Goal: Information Seeking & Learning: Understand process/instructions

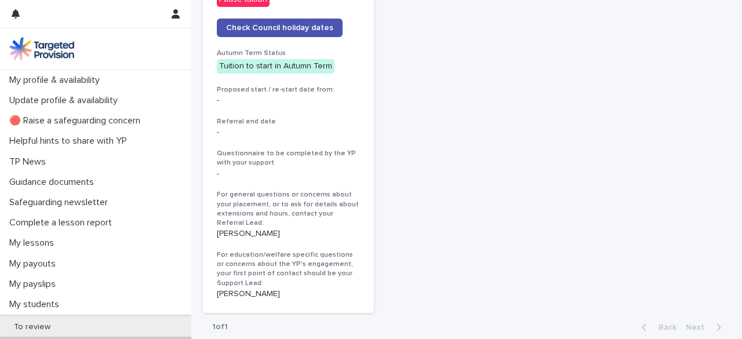
scroll to position [681, 0]
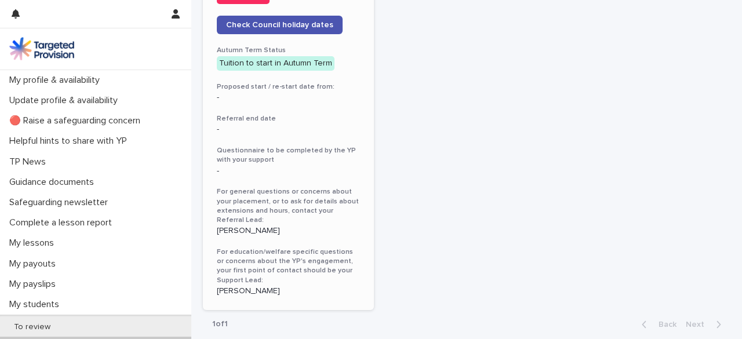
click at [228, 150] on h3 "Questionnaire to be completed by the YP with your support" at bounding box center [288, 155] width 143 height 19
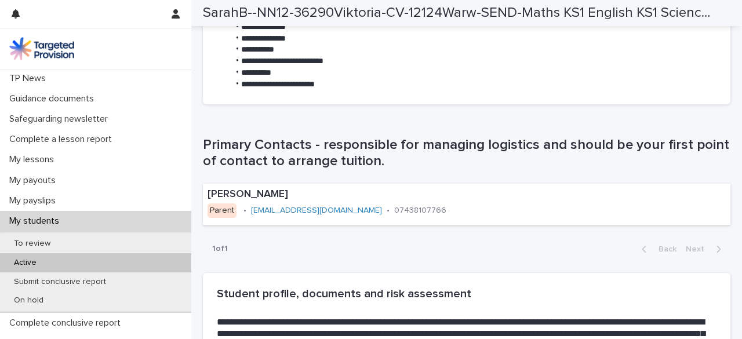
scroll to position [121, 0]
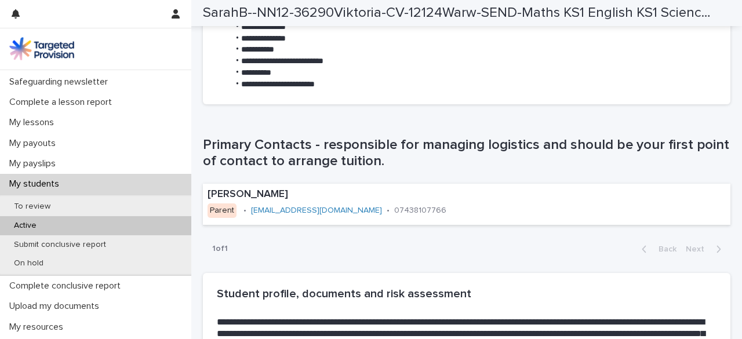
click at [72, 226] on div "Active" at bounding box center [95, 225] width 191 height 19
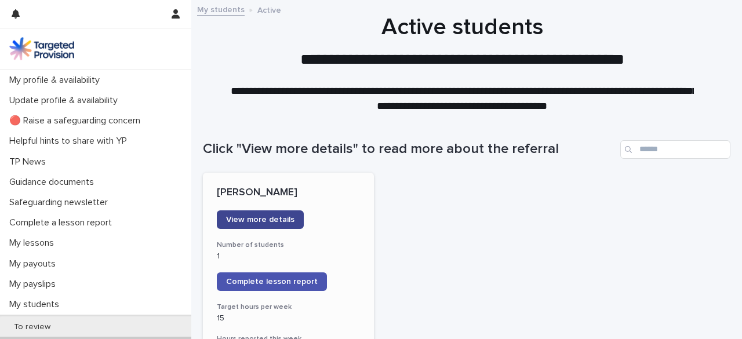
click at [284, 219] on span "View more details" at bounding box center [260, 220] width 68 height 8
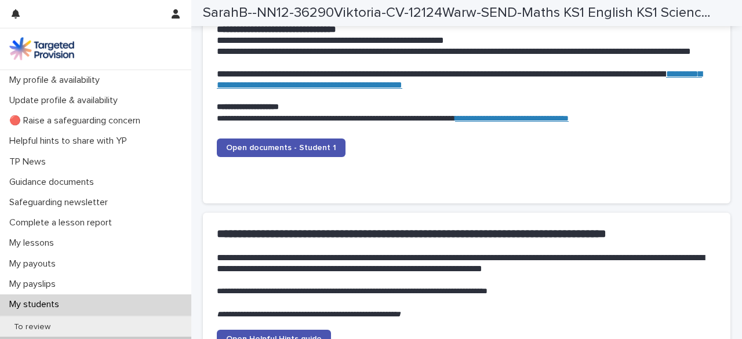
scroll to position [1231, 0]
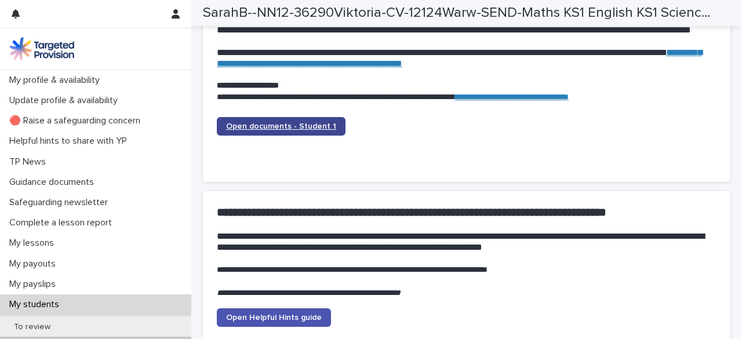
click at [302, 122] on link "Open documents - Student 1" at bounding box center [281, 126] width 129 height 19
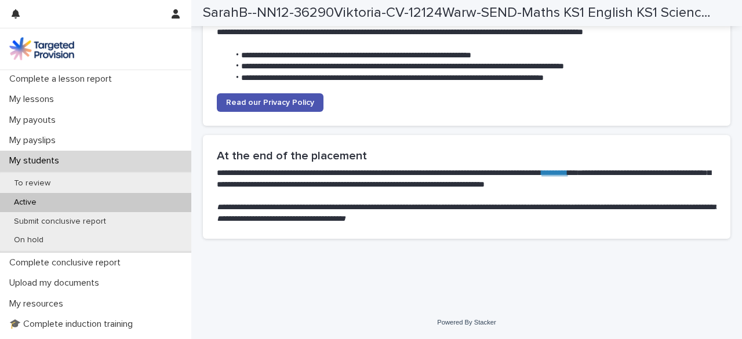
scroll to position [148, 0]
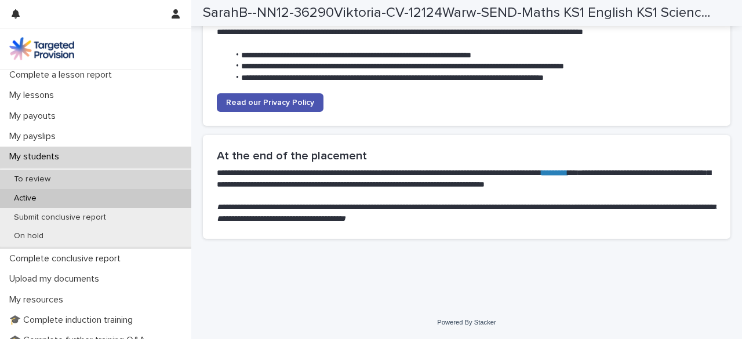
click at [82, 179] on div "To review" at bounding box center [95, 179] width 191 height 19
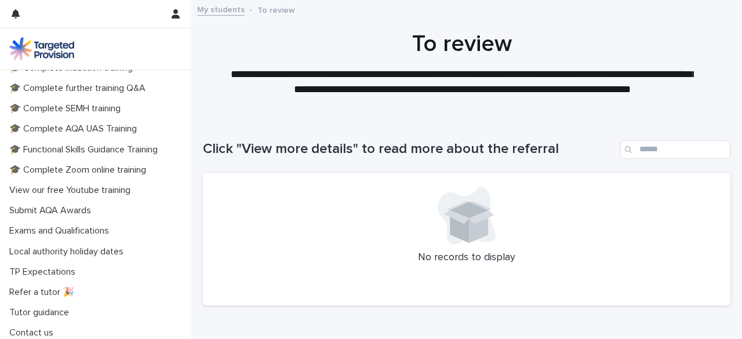
scroll to position [404, 0]
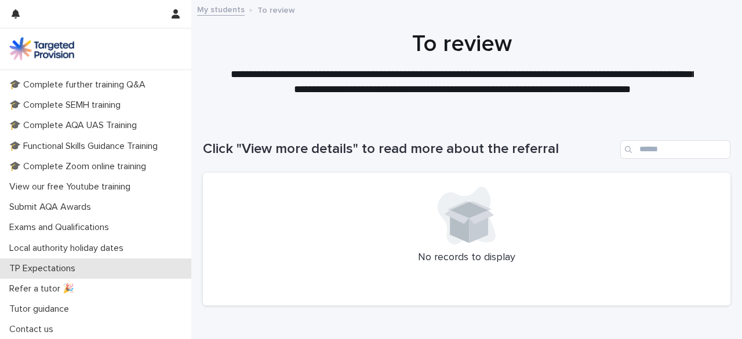
click at [68, 269] on p "TP Expectations" at bounding box center [45, 268] width 80 height 11
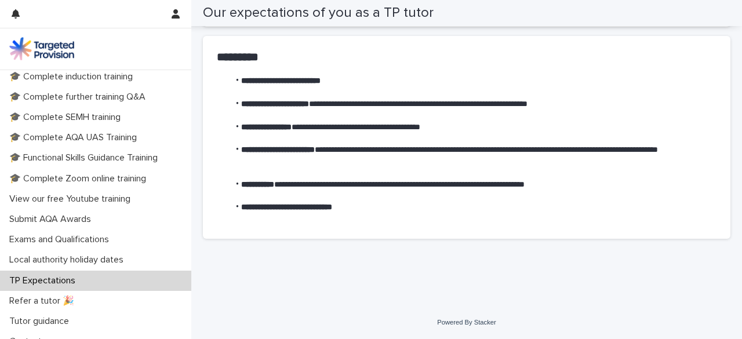
scroll to position [322, 0]
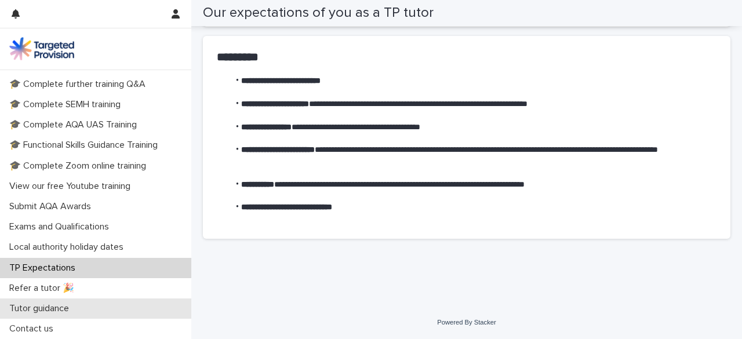
click at [85, 313] on div "Tutor guidance" at bounding box center [95, 309] width 191 height 20
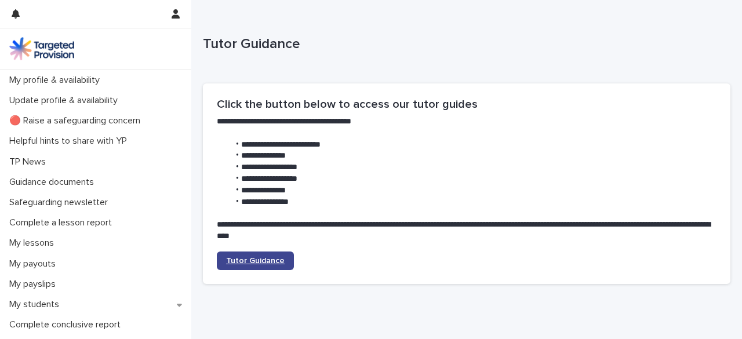
click at [264, 258] on span "Tutor Guidance" at bounding box center [255, 261] width 59 height 8
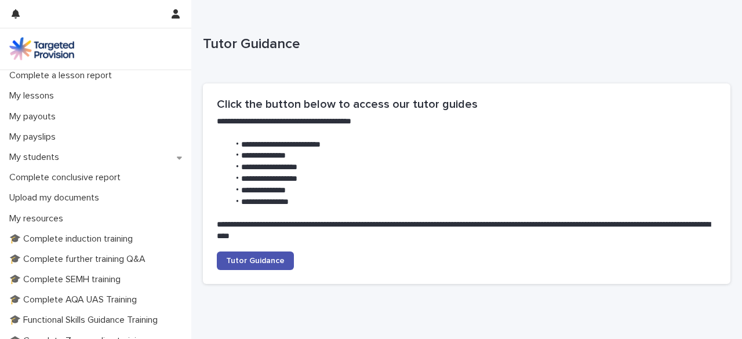
scroll to position [150, 0]
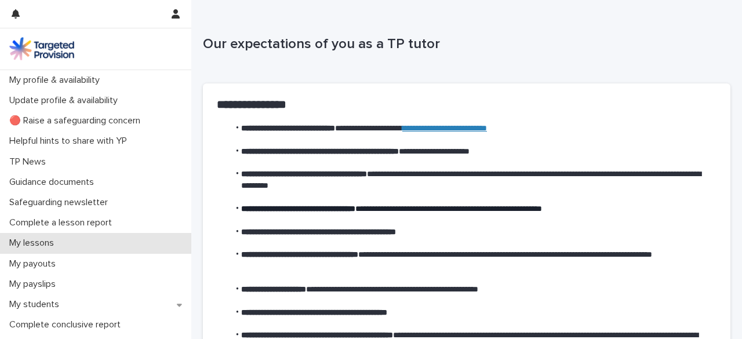
click at [60, 245] on p "My lessons" at bounding box center [34, 243] width 59 height 11
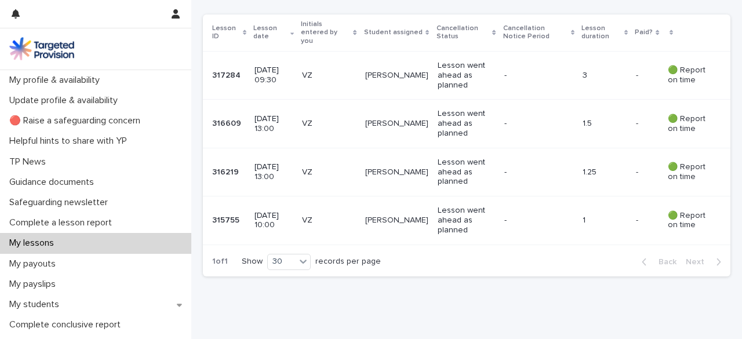
scroll to position [250, 0]
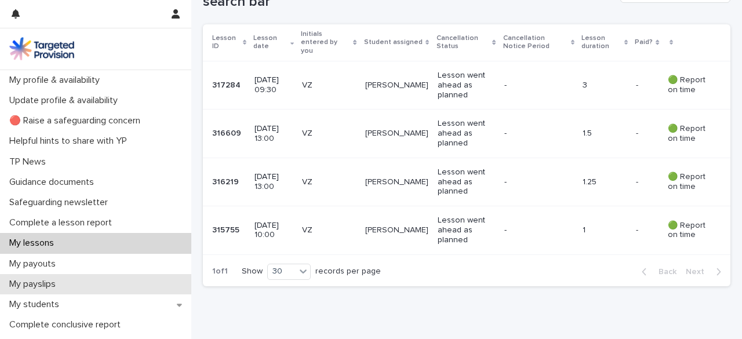
click at [68, 282] on div "My payslips" at bounding box center [95, 284] width 191 height 20
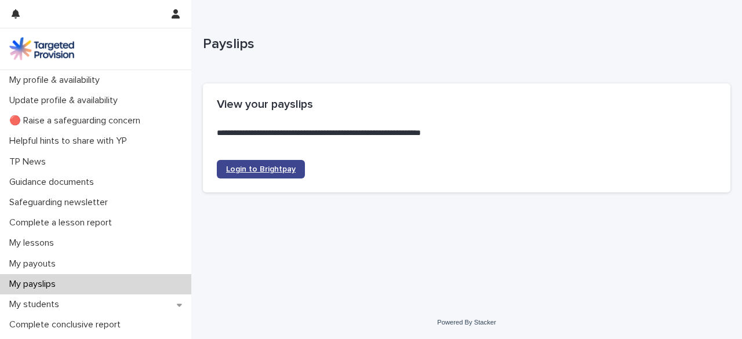
click at [267, 167] on span "Login to Brightpay" at bounding box center [261, 169] width 70 height 8
